Goal: Task Accomplishment & Management: Complete application form

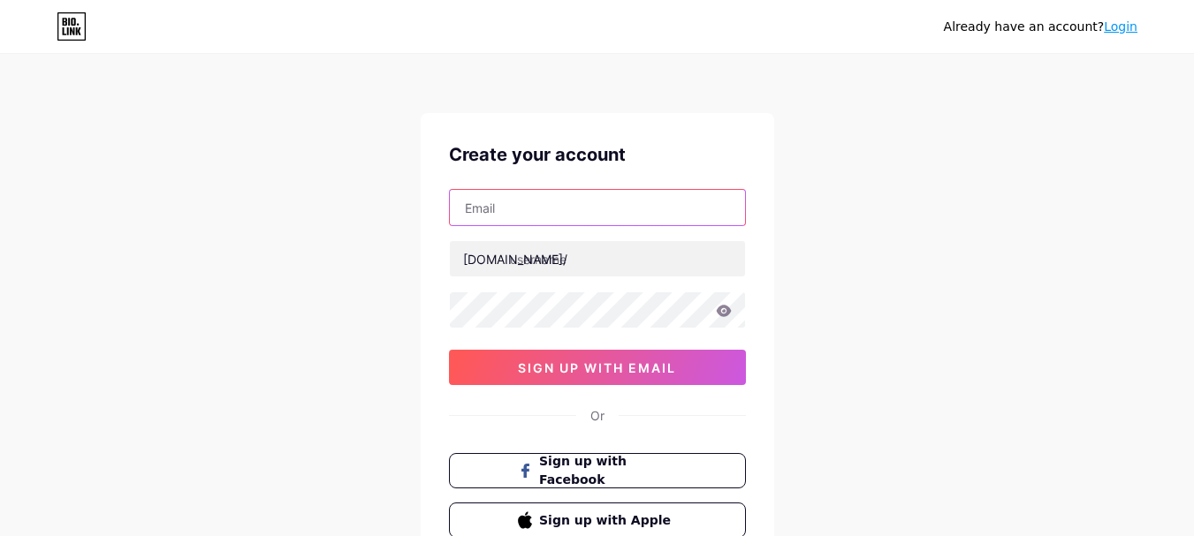
click at [503, 201] on input "text" at bounding box center [597, 207] width 295 height 35
type input "[EMAIL_ADDRESS][DOMAIN_NAME]"
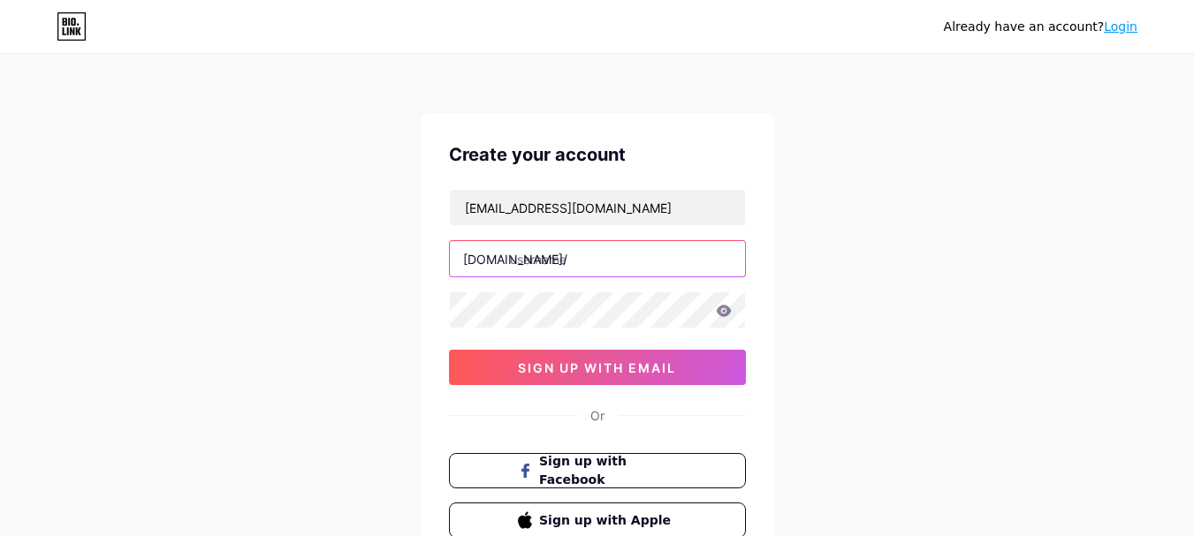
click at [546, 257] on input "text" at bounding box center [597, 258] width 295 height 35
type input "thujacream"
click at [720, 314] on icon at bounding box center [723, 310] width 15 height 11
click at [720, 314] on icon at bounding box center [722, 312] width 15 height 12
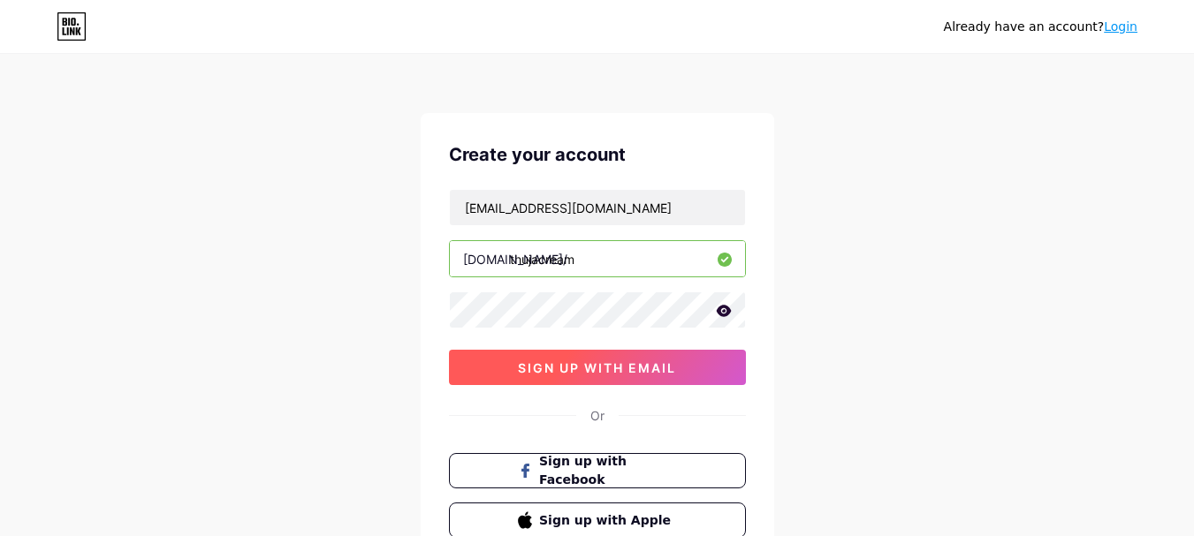
click at [634, 369] on span "sign up with email" at bounding box center [597, 368] width 158 height 15
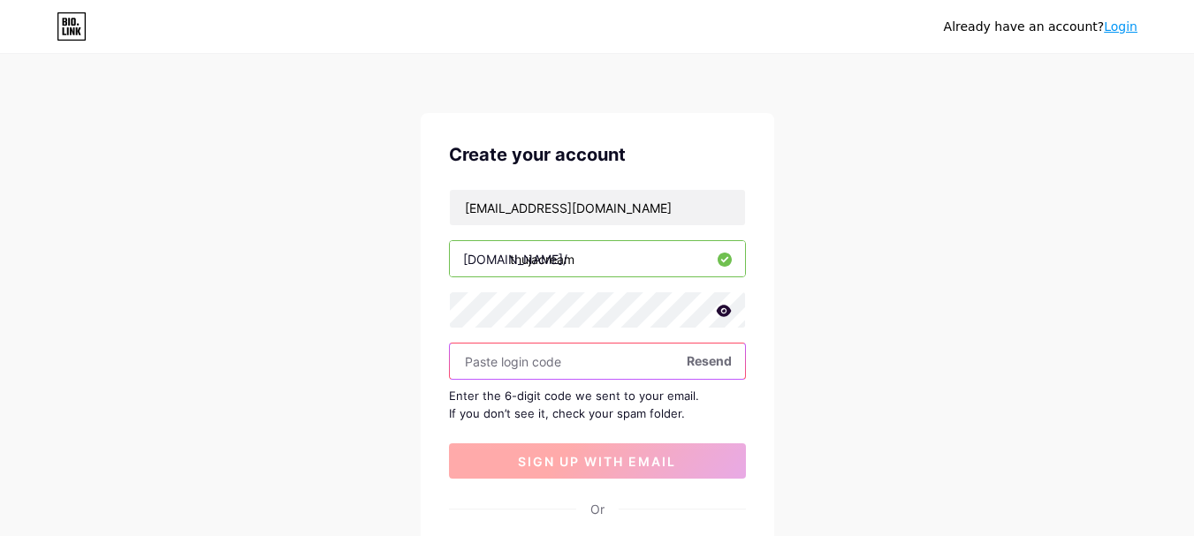
paste input "374718"
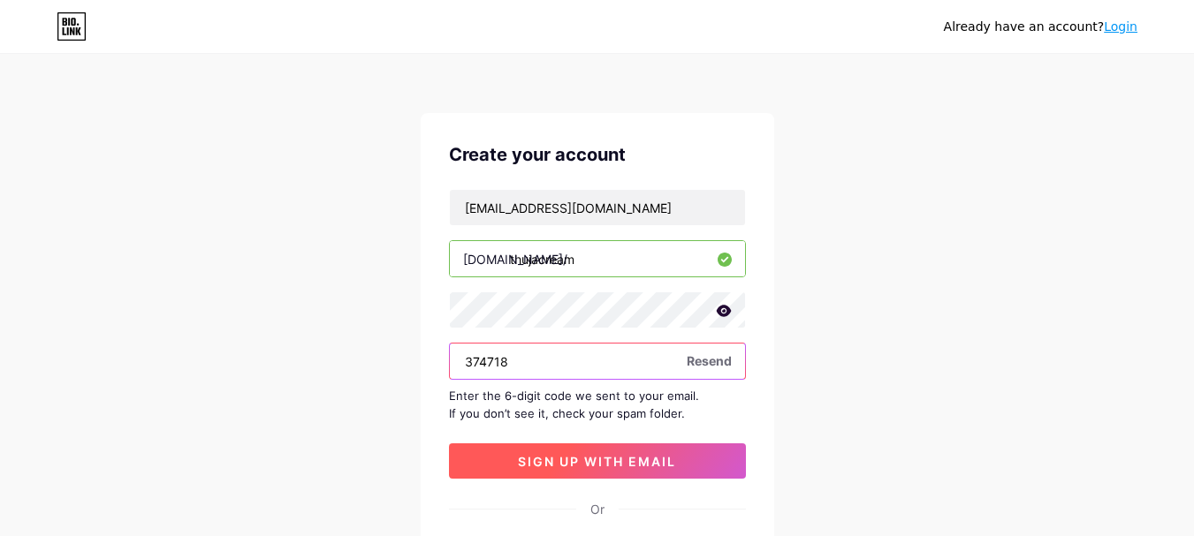
type input "374718"
click at [557, 466] on span "sign up with email" at bounding box center [597, 461] width 158 height 15
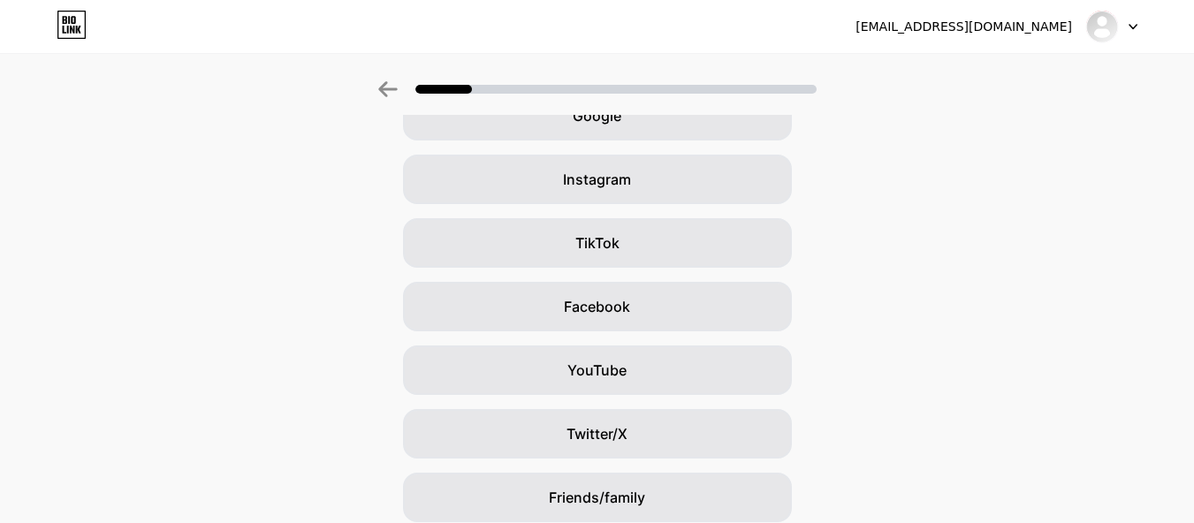
scroll to position [239, 0]
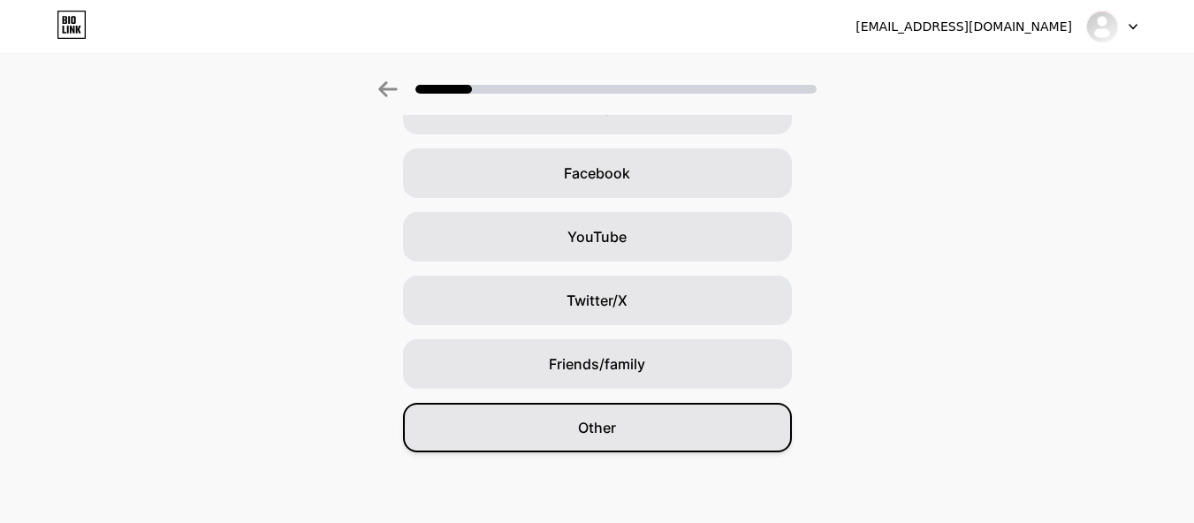
click at [664, 428] on div "Other" at bounding box center [597, 427] width 389 height 49
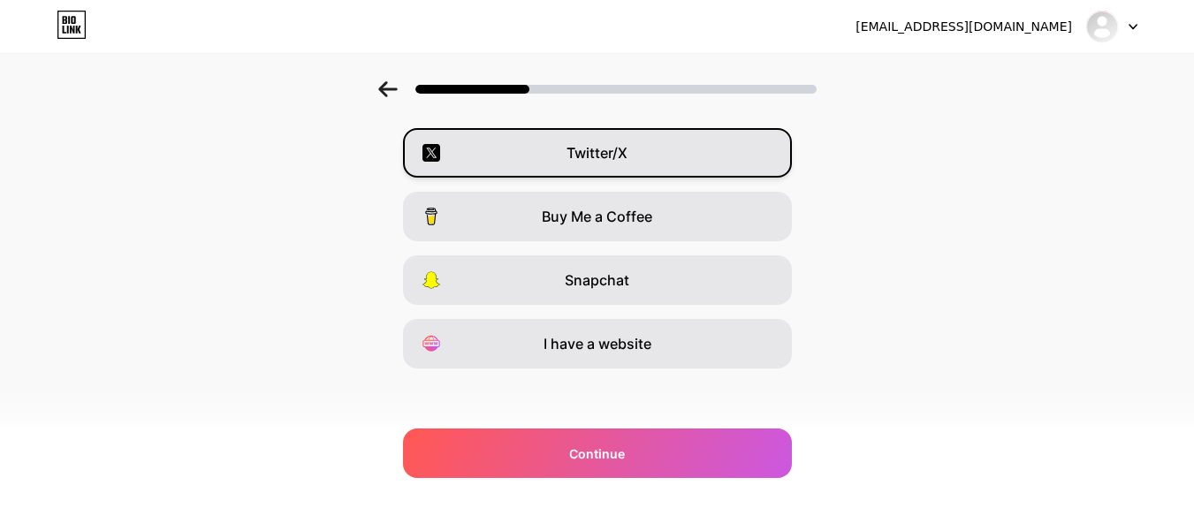
scroll to position [327, 0]
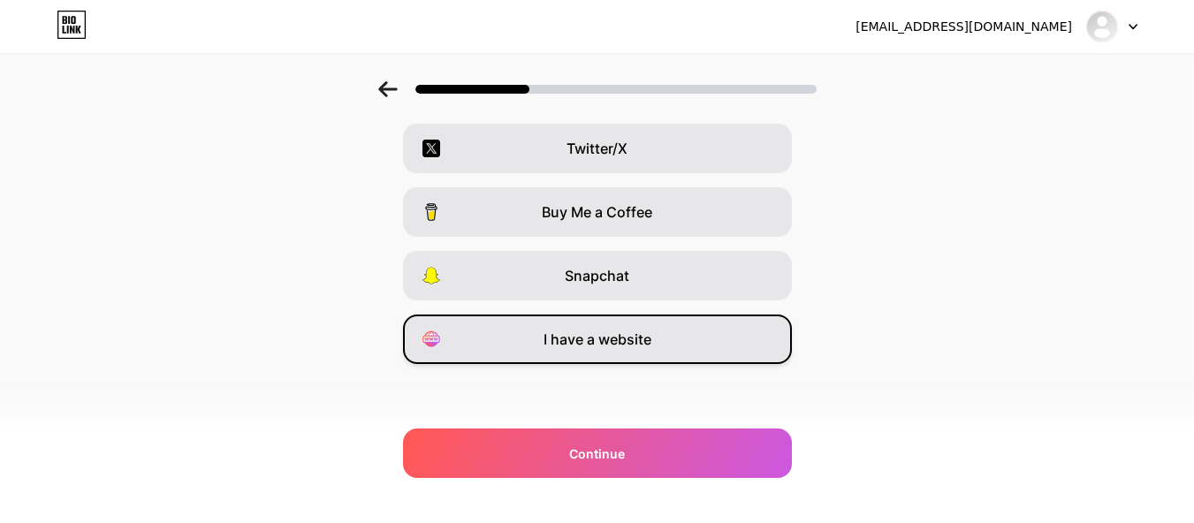
click at [649, 353] on div "I have a website" at bounding box center [597, 339] width 389 height 49
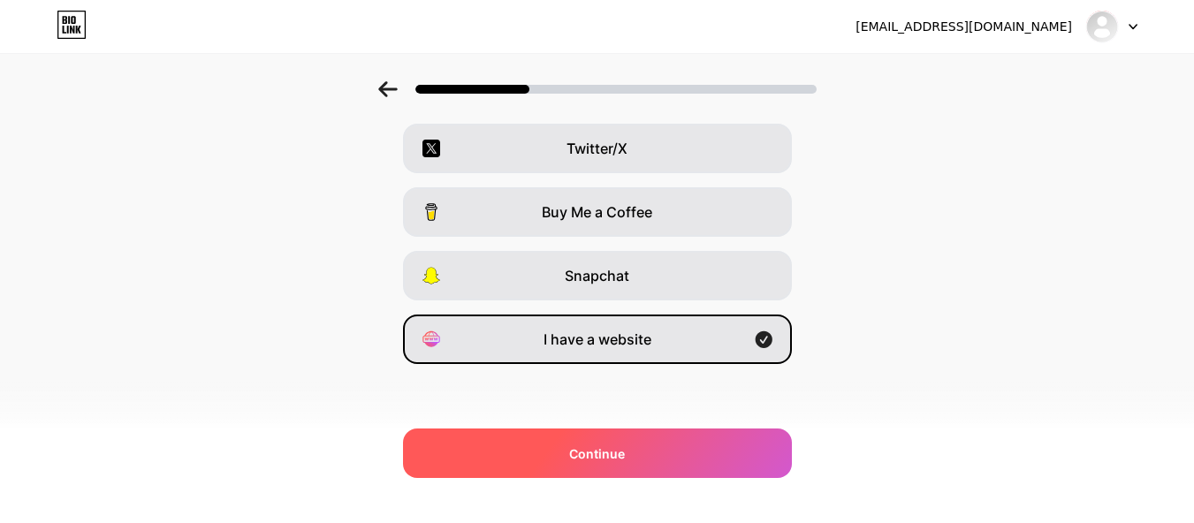
click at [644, 461] on div "Continue" at bounding box center [597, 453] width 389 height 49
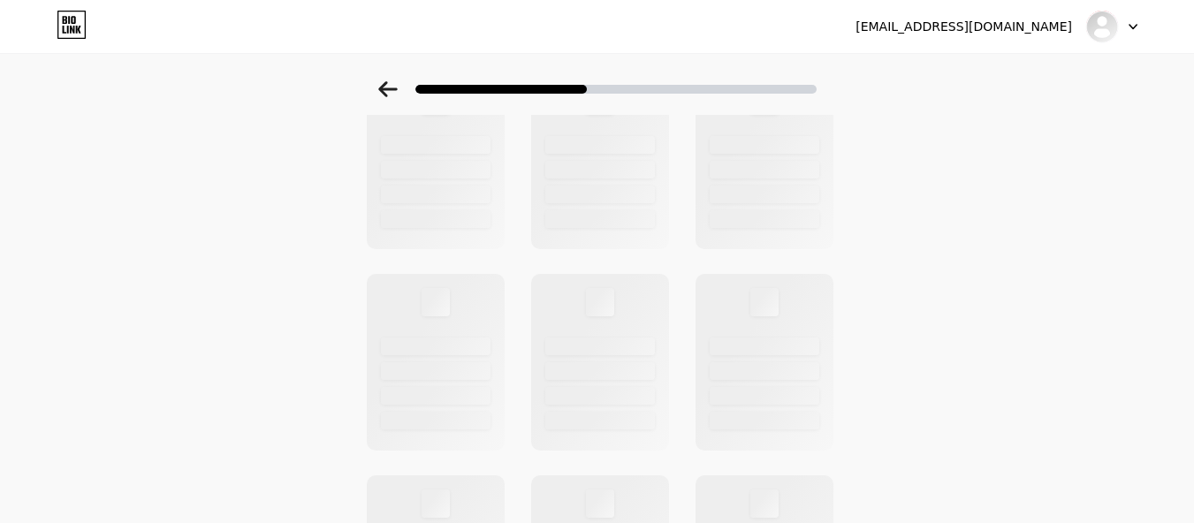
scroll to position [0, 0]
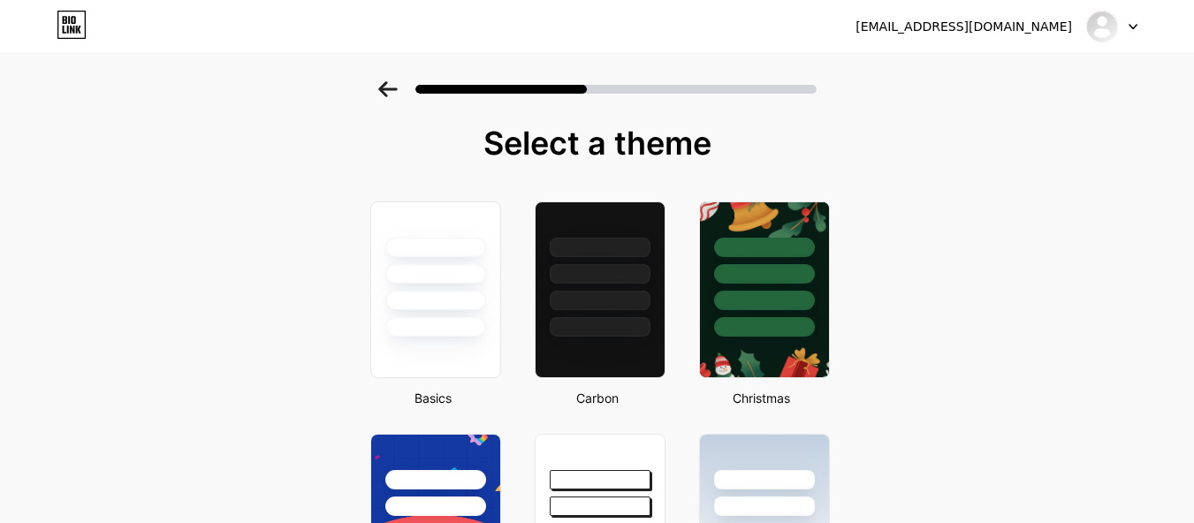
click at [1127, 26] on div at bounding box center [1111, 27] width 51 height 32
click at [1002, 28] on div "[EMAIL_ADDRESS][DOMAIN_NAME]" at bounding box center [963, 27] width 216 height 19
click at [1110, 22] on img at bounding box center [1102, 26] width 28 height 28
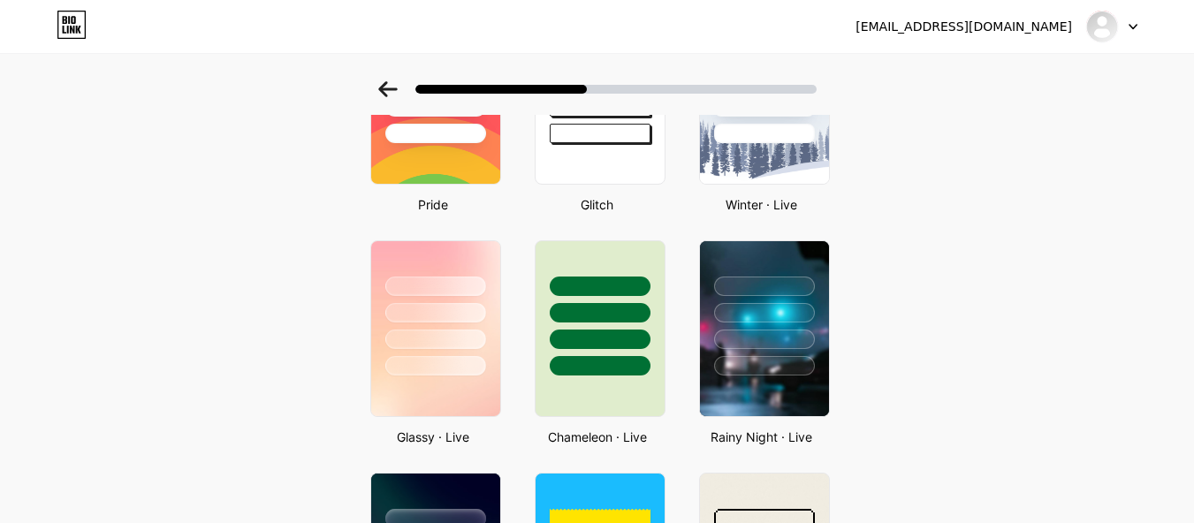
scroll to position [529, 0]
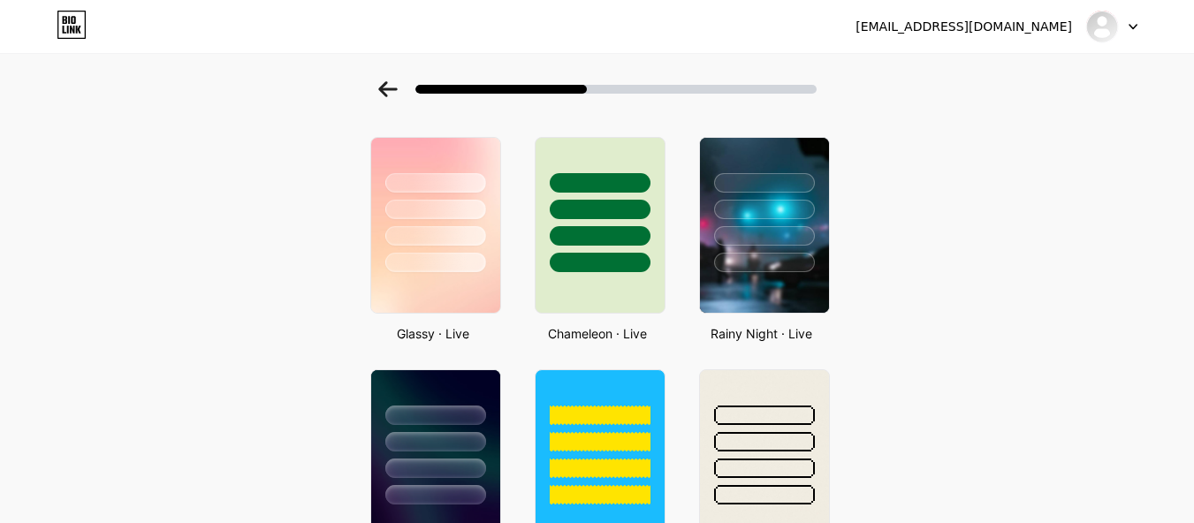
click at [69, 24] on icon at bounding box center [69, 20] width 2 height 8
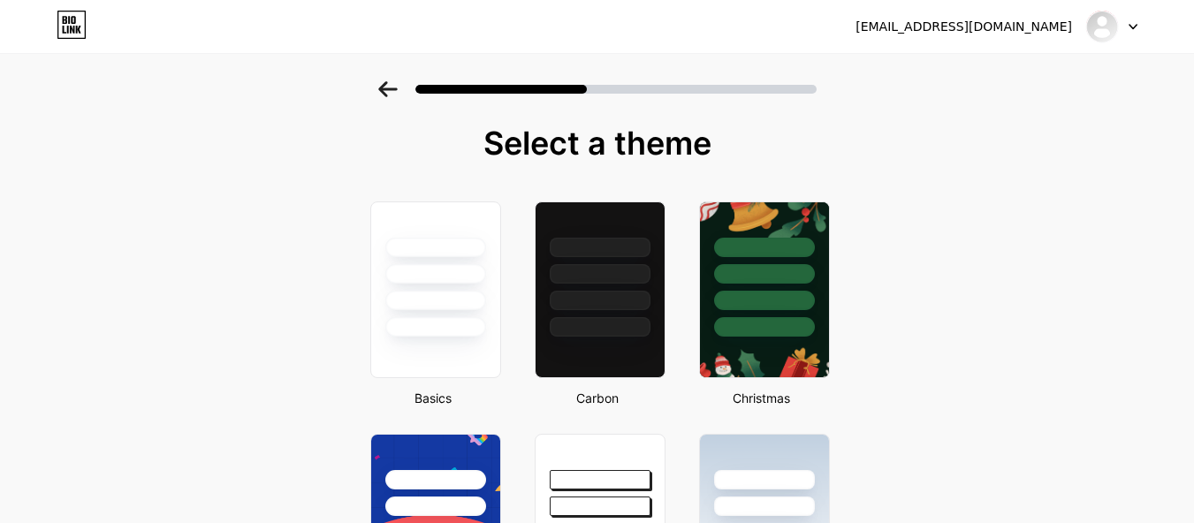
click at [471, 257] on div at bounding box center [435, 269] width 129 height 134
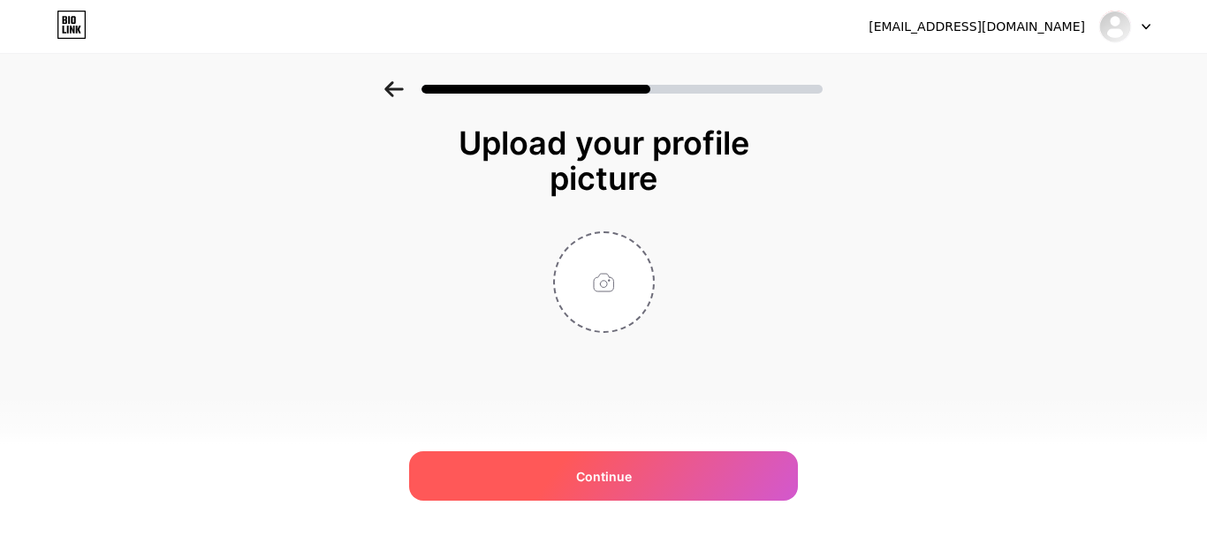
click at [618, 459] on div "Continue" at bounding box center [603, 476] width 389 height 49
click at [618, 458] on div "Continue" at bounding box center [603, 476] width 389 height 49
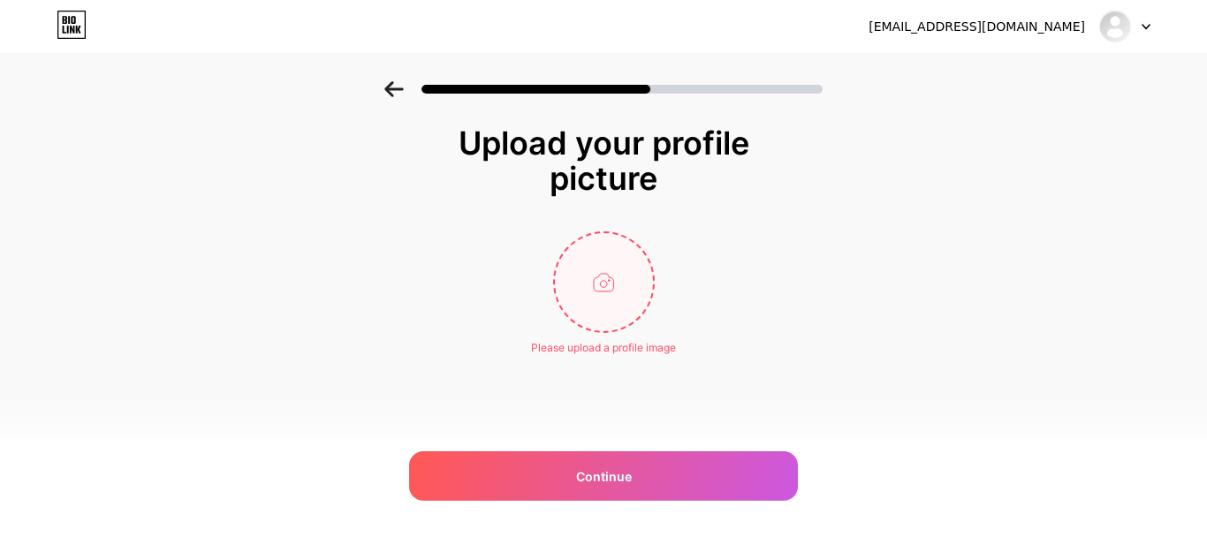
click at [599, 285] on input "file" at bounding box center [604, 282] width 98 height 98
type input "C:\fakepath\images.jpeg"
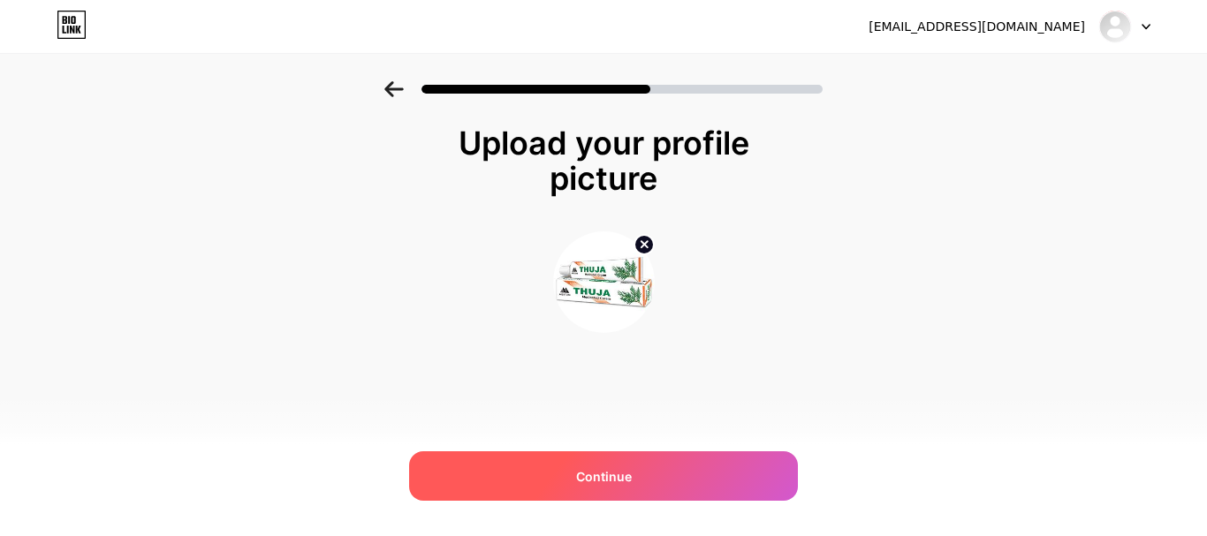
click at [611, 478] on span "Continue" at bounding box center [604, 476] width 56 height 19
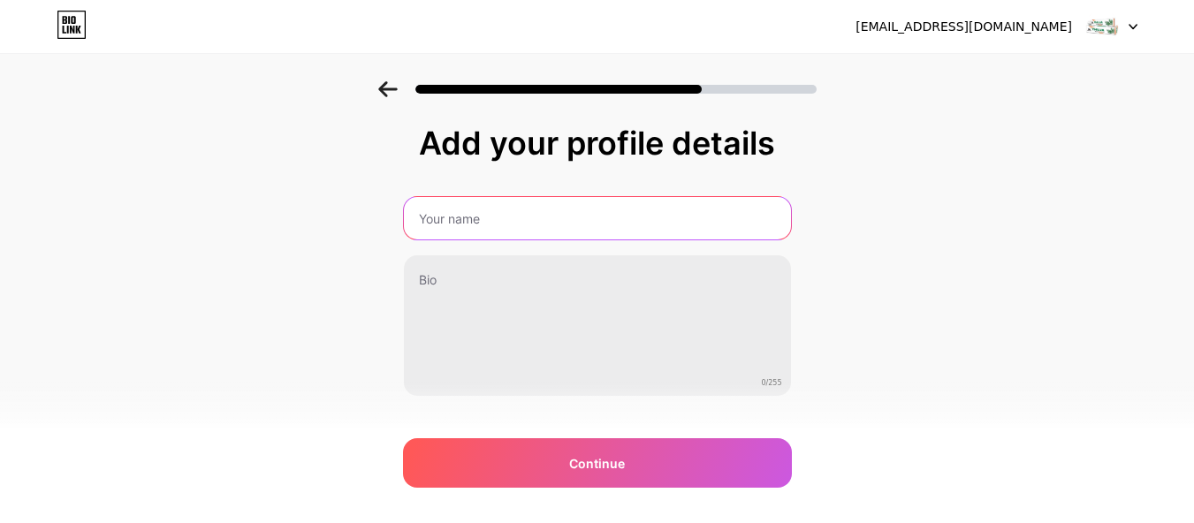
click at [476, 235] on input "text" at bounding box center [597, 218] width 387 height 42
type input "Thuja Cream Price in [GEOGRAPHIC_DATA]"
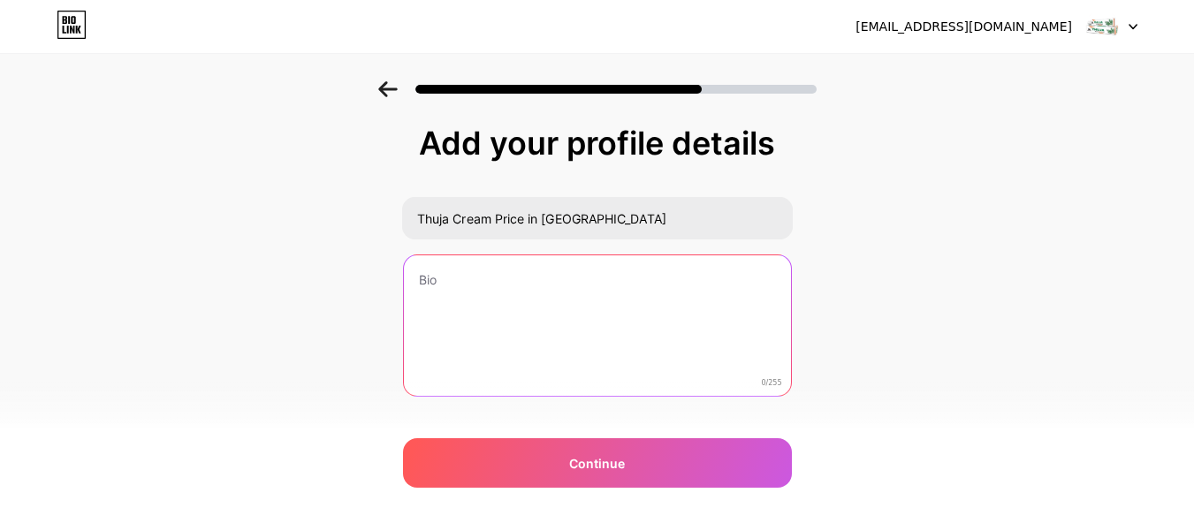
click at [486, 315] on textarea at bounding box center [597, 326] width 387 height 142
paste textarea "Thuja Cream in [GEOGRAPHIC_DATA] is widely used for [MEDICAL_DATA] and homeopat…"
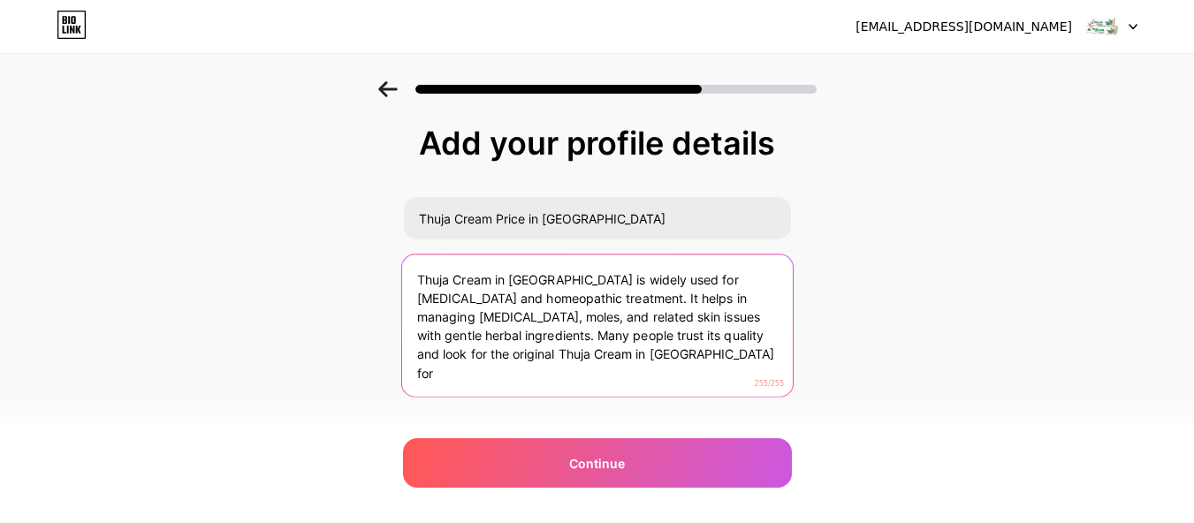
drag, startPoint x: 745, startPoint y: 317, endPoint x: 785, endPoint y: 387, distance: 80.3
click at [785, 387] on div "Thuja Cream in [GEOGRAPHIC_DATA] is widely used for [MEDICAL_DATA] and homeopat…" at bounding box center [596, 326] width 392 height 144
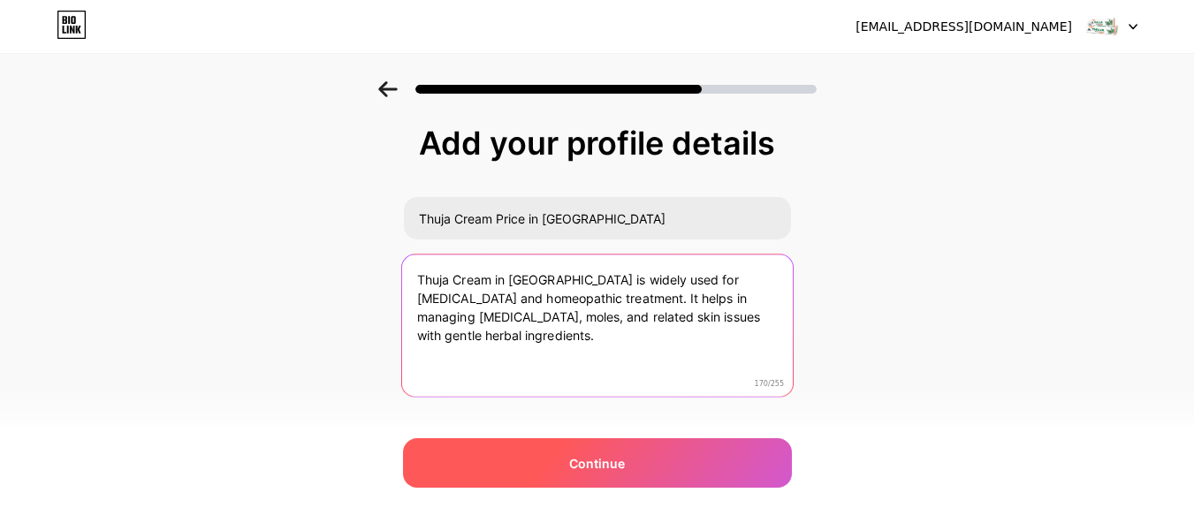
type textarea "Thuja Cream in [GEOGRAPHIC_DATA] is widely used for [MEDICAL_DATA] and homeopat…"
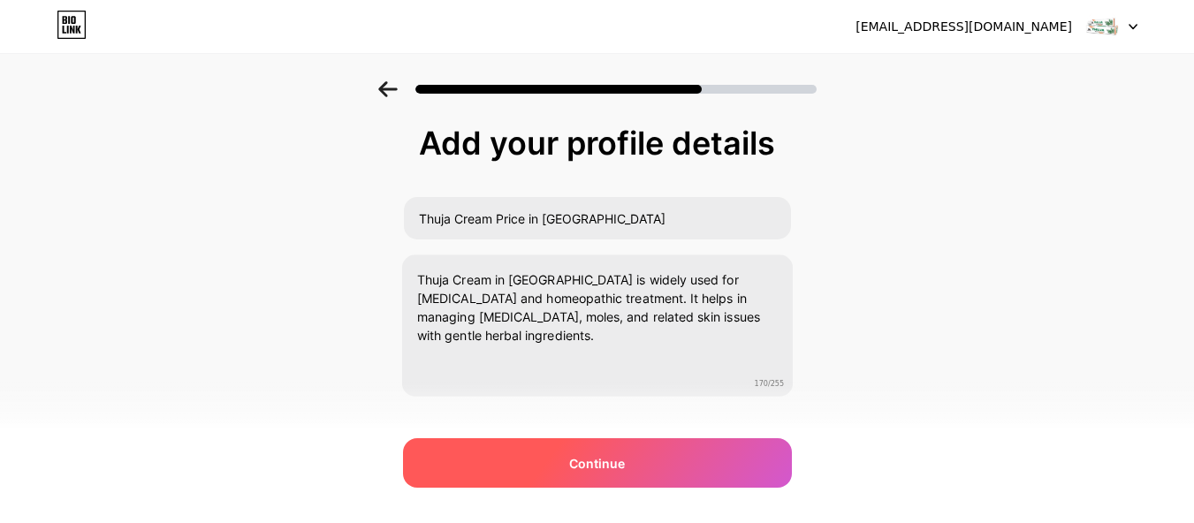
click at [625, 467] on span "Continue" at bounding box center [597, 463] width 56 height 19
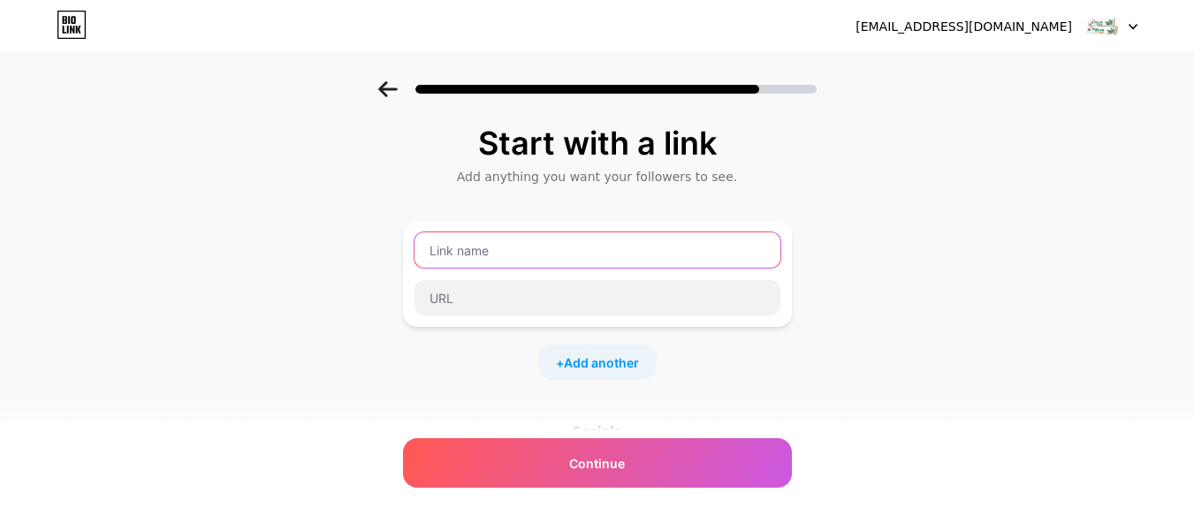
click at [466, 253] on input "text" at bounding box center [597, 249] width 366 height 35
type input "Thuja Cream"
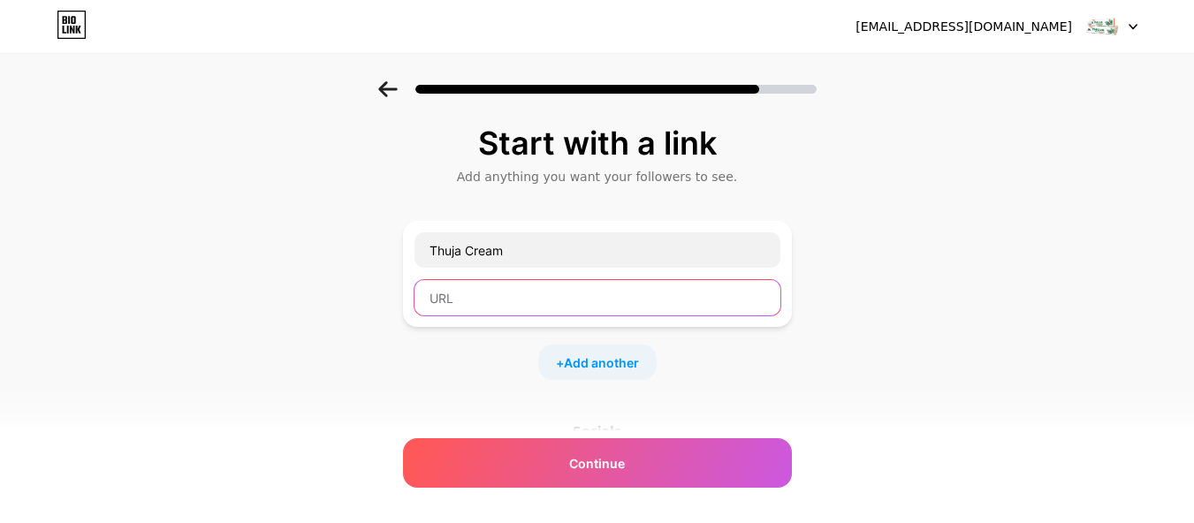
click at [512, 299] on input "text" at bounding box center [597, 297] width 366 height 35
paste input "[URL][DOMAIN_NAME]"
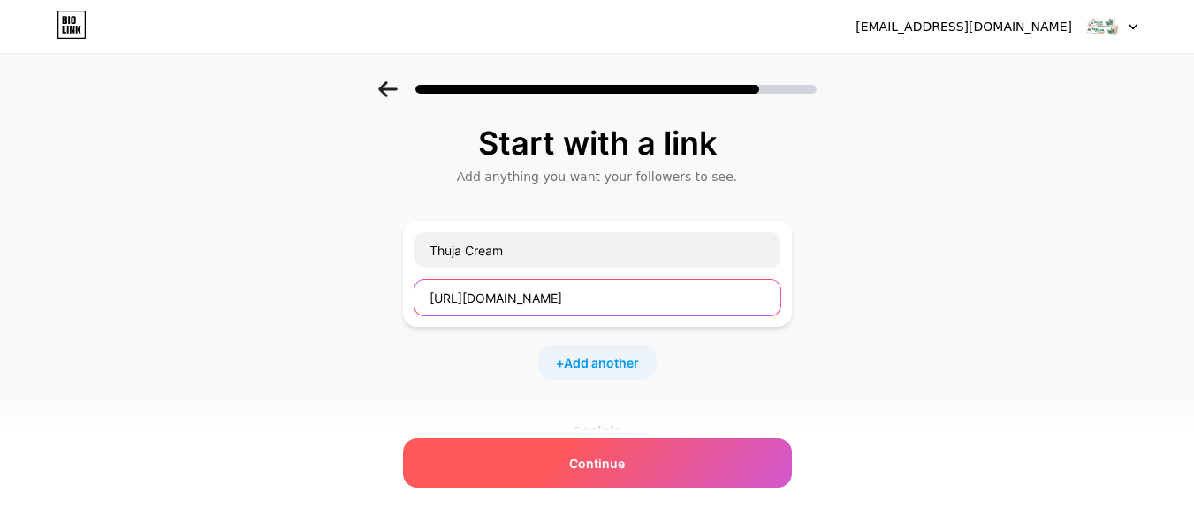
type input "[URL][DOMAIN_NAME]"
click at [598, 457] on span "Continue" at bounding box center [597, 463] width 56 height 19
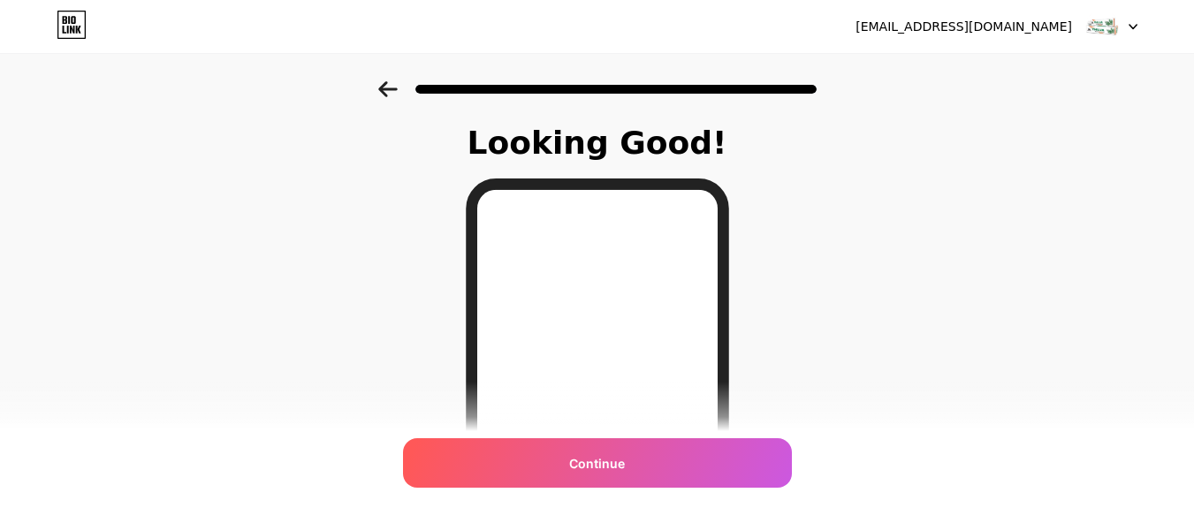
click at [598, 458] on span "Continue" at bounding box center [597, 463] width 56 height 19
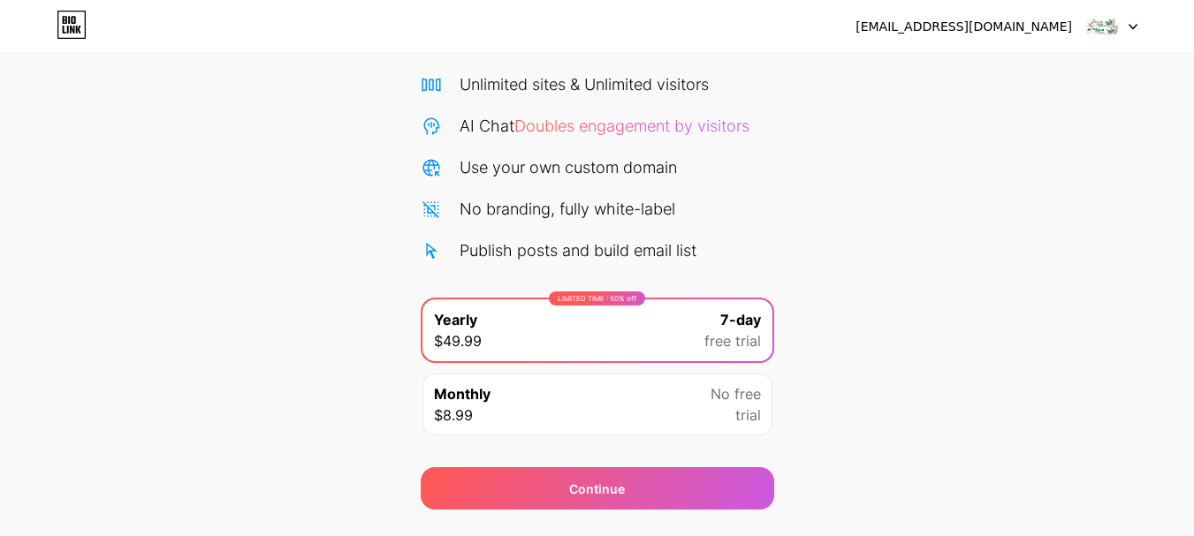
scroll to position [175, 0]
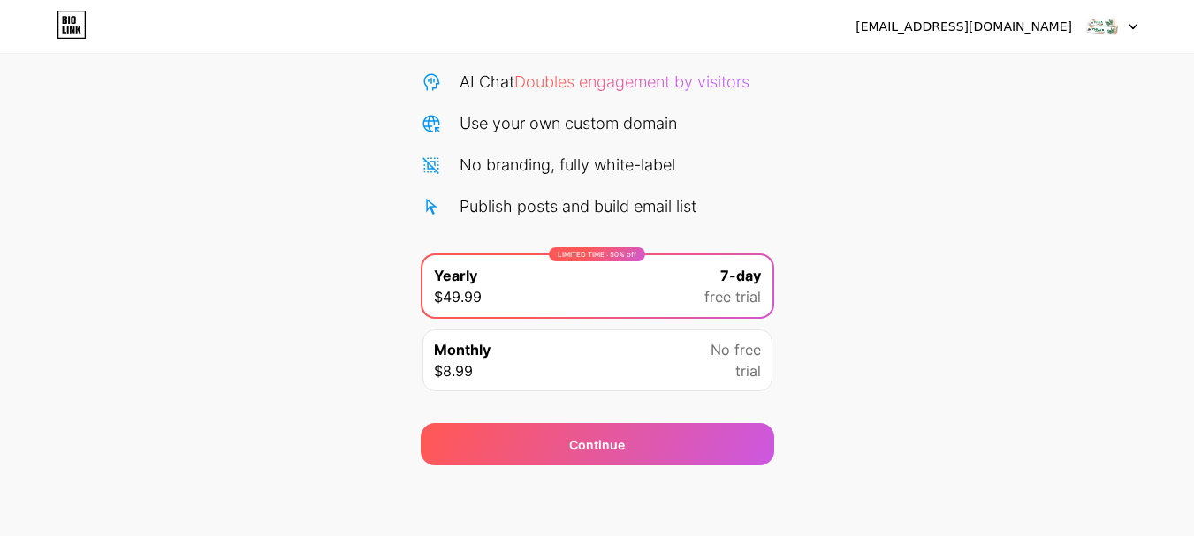
click at [1105, 28] on img at bounding box center [1102, 27] width 34 height 34
click at [1059, 31] on div "[EMAIL_ADDRESS][DOMAIN_NAME]" at bounding box center [963, 27] width 216 height 19
click at [1129, 27] on icon at bounding box center [1132, 27] width 9 height 6
click at [1129, 26] on icon at bounding box center [1132, 27] width 9 height 6
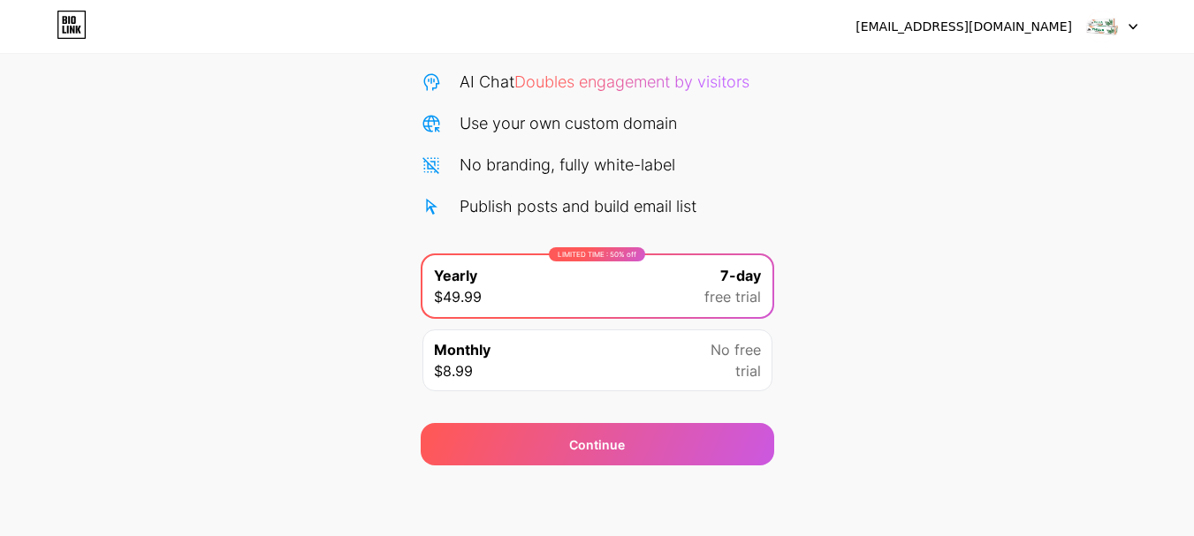
click at [1093, 19] on img at bounding box center [1102, 27] width 34 height 34
click at [992, 19] on div "[EMAIL_ADDRESS][DOMAIN_NAME]" at bounding box center [963, 27] width 216 height 19
click at [989, 22] on div "[EMAIL_ADDRESS][DOMAIN_NAME]" at bounding box center [963, 27] width 216 height 19
click at [989, 23] on div "[EMAIL_ADDRESS][DOMAIN_NAME]" at bounding box center [963, 27] width 216 height 19
click at [976, 359] on div "Start your 7 day free trial Cancel anytime. We will send you an email 2 days be…" at bounding box center [597, 185] width 1194 height 559
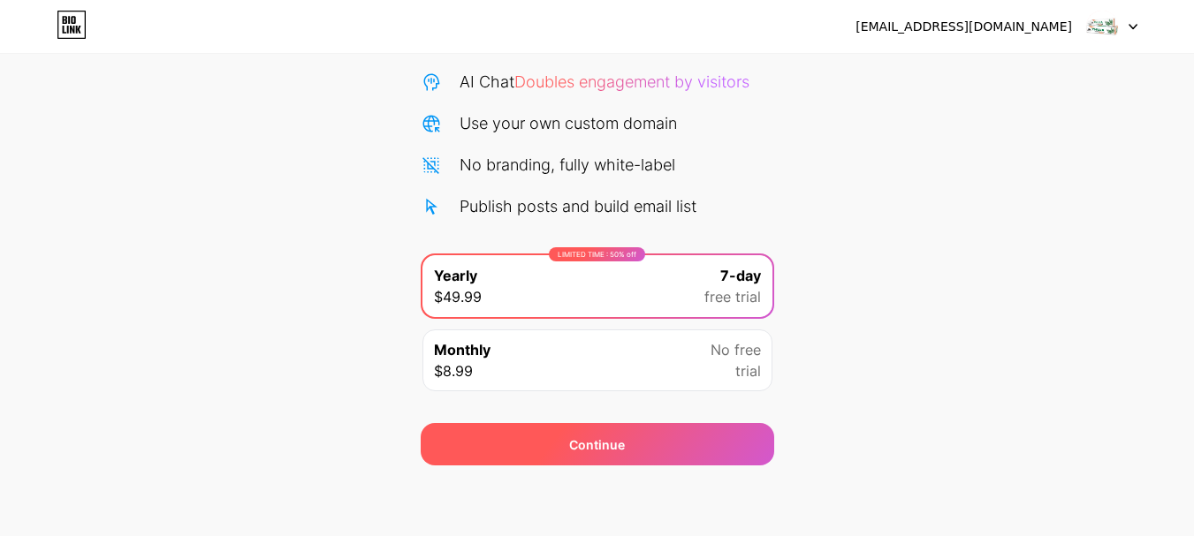
click at [567, 457] on div "Continue" at bounding box center [597, 444] width 353 height 42
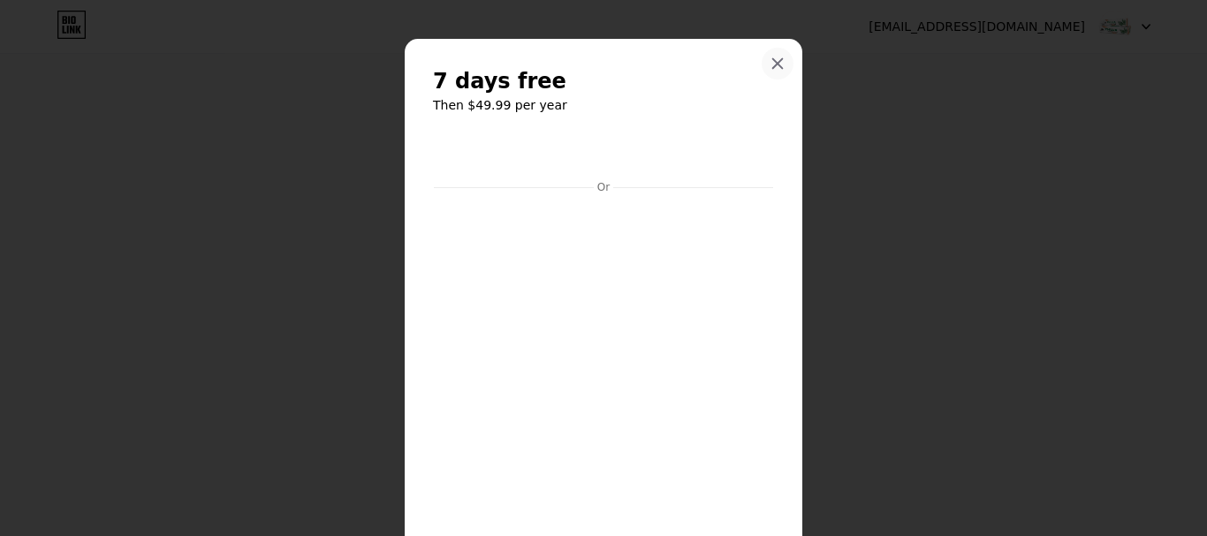
click at [771, 65] on icon at bounding box center [778, 64] width 14 height 14
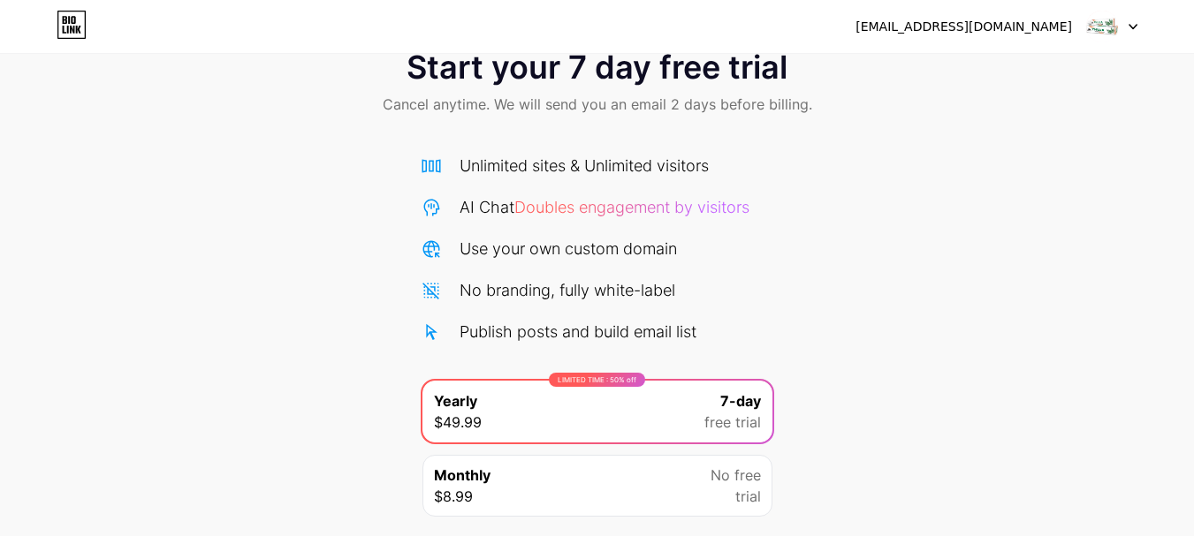
scroll to position [0, 0]
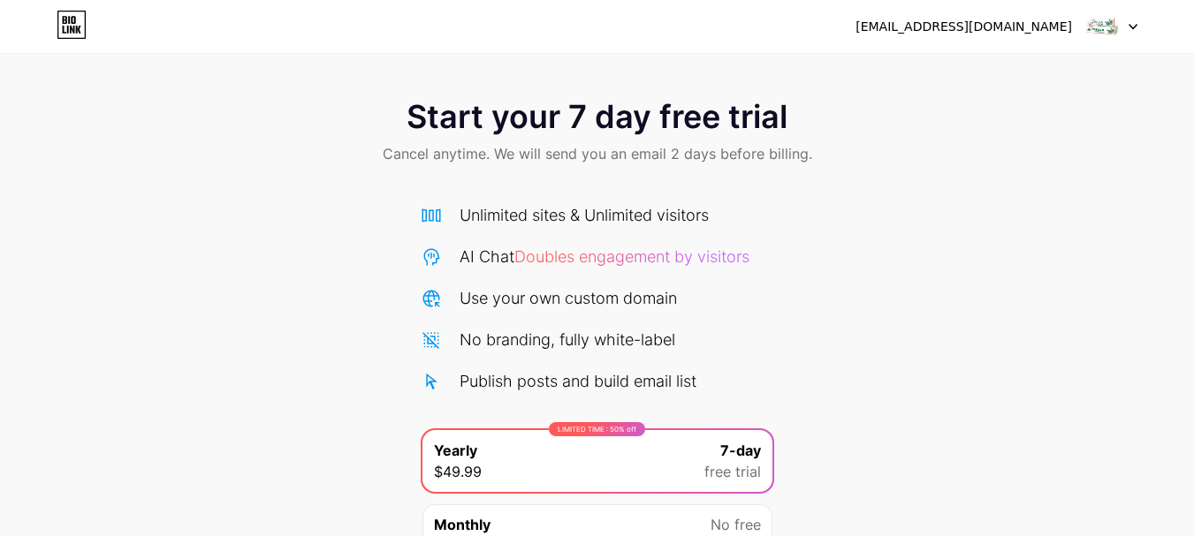
click at [75, 27] on icon at bounding box center [72, 25] width 30 height 28
click at [519, 337] on div "No branding, fully white-label" at bounding box center [567, 340] width 216 height 24
click at [1135, 19] on div at bounding box center [1111, 27] width 51 height 32
click at [1006, 32] on div "[EMAIL_ADDRESS][DOMAIN_NAME]" at bounding box center [963, 27] width 216 height 19
click at [530, 373] on div "Publish posts and build email list" at bounding box center [577, 381] width 237 height 24
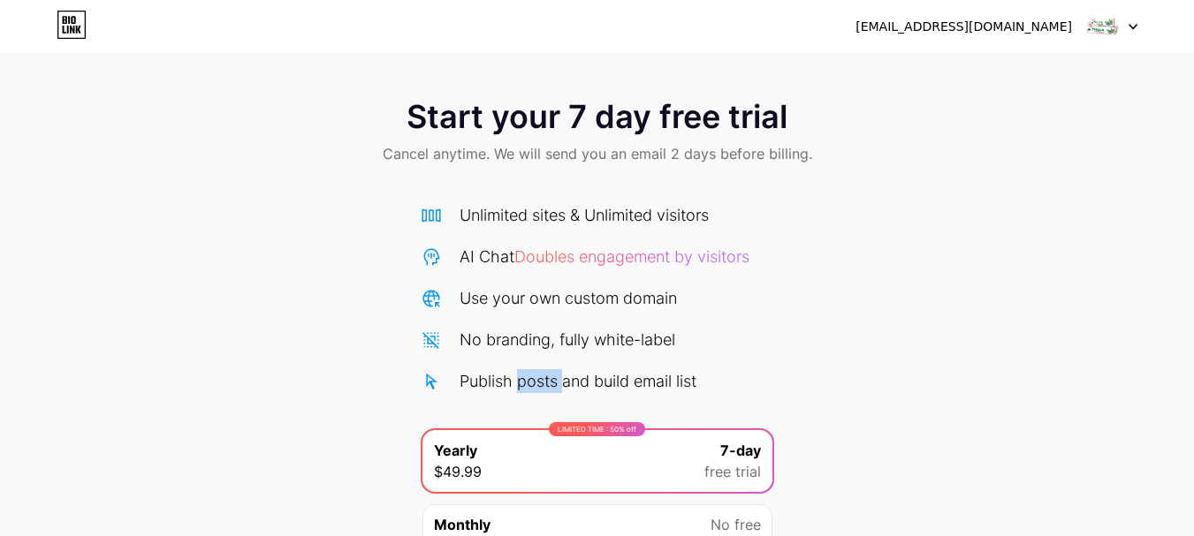
click at [530, 373] on div "Publish posts and build email list" at bounding box center [577, 381] width 237 height 24
